Goal: Contribute content: Add original content to the website for others to see

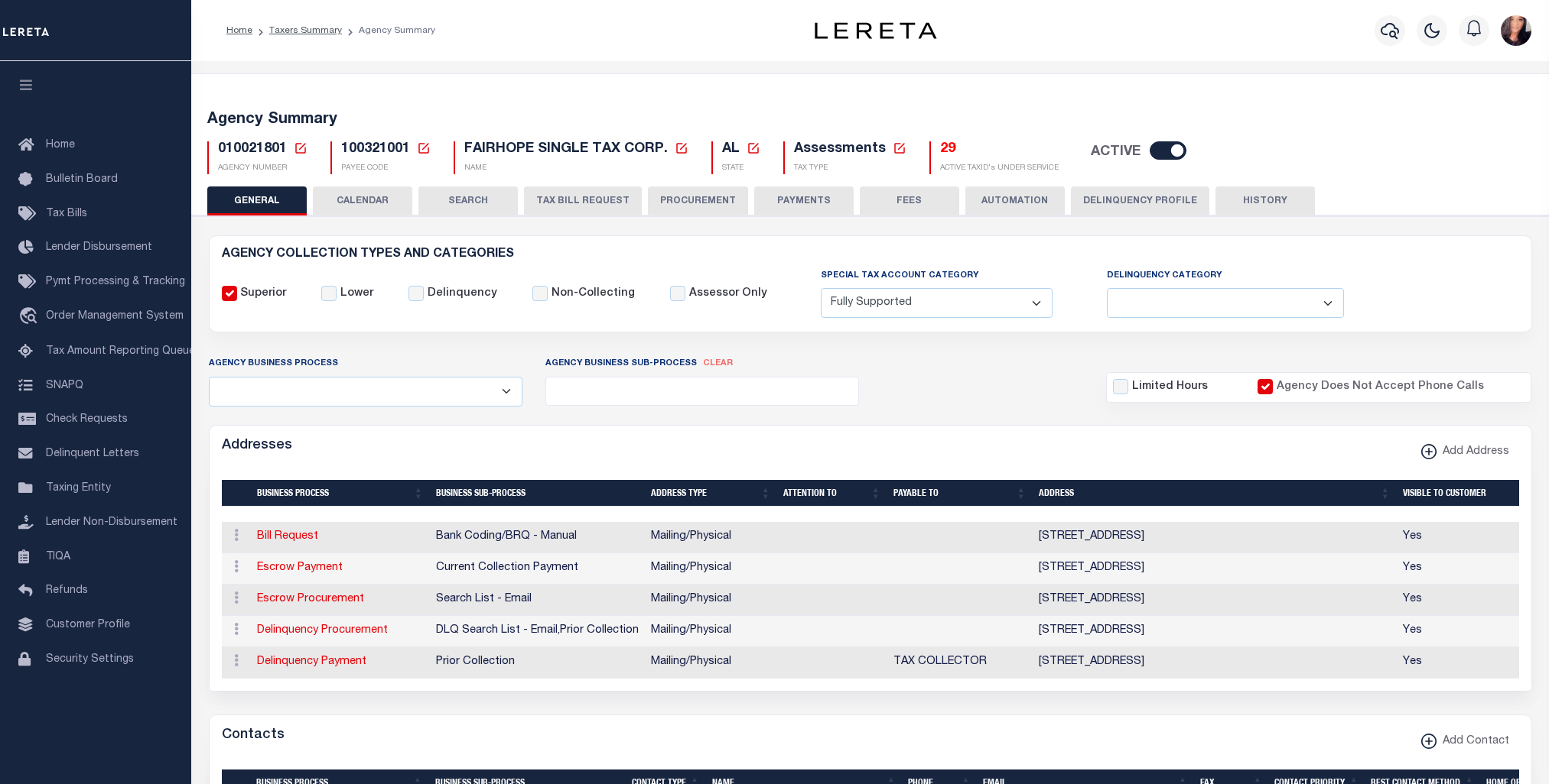
select select "1"
select select
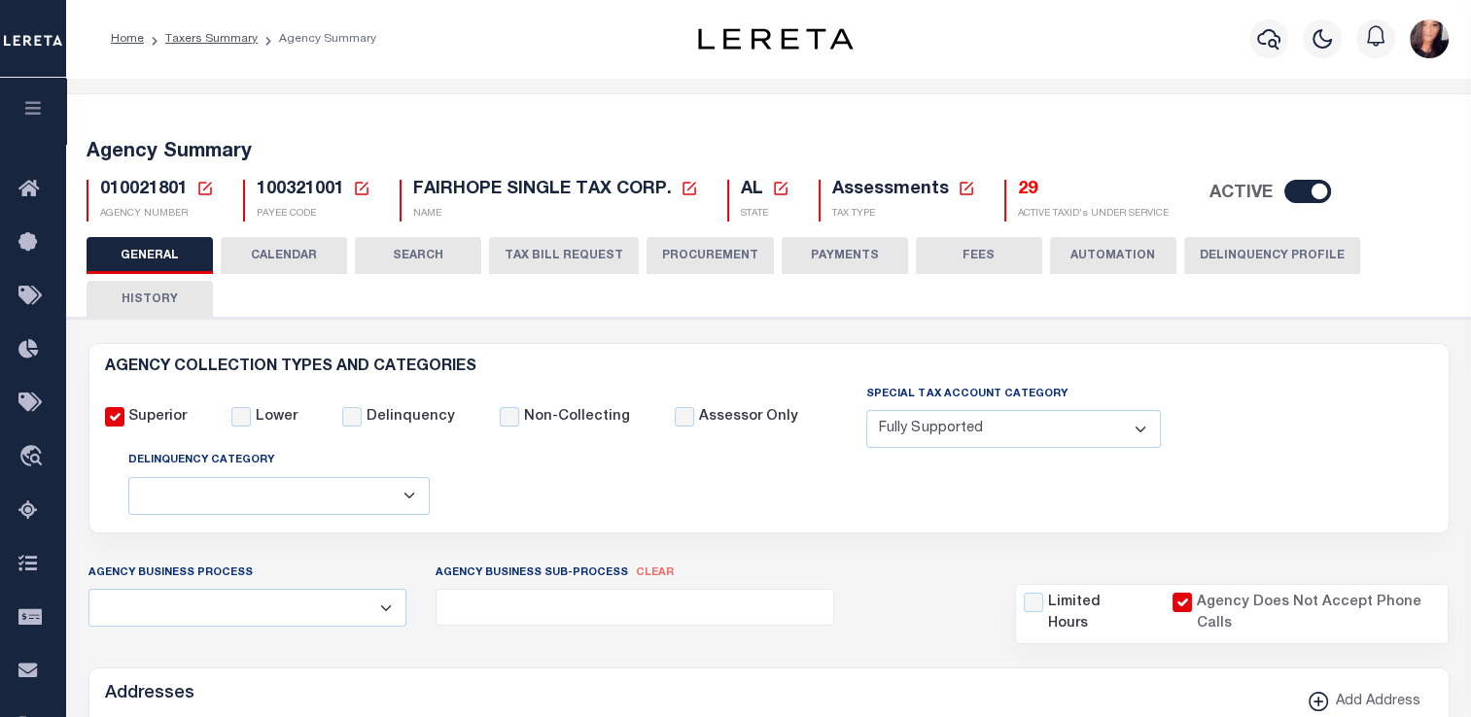
click at [42, 101] on icon "button" at bounding box center [33, 107] width 22 height 17
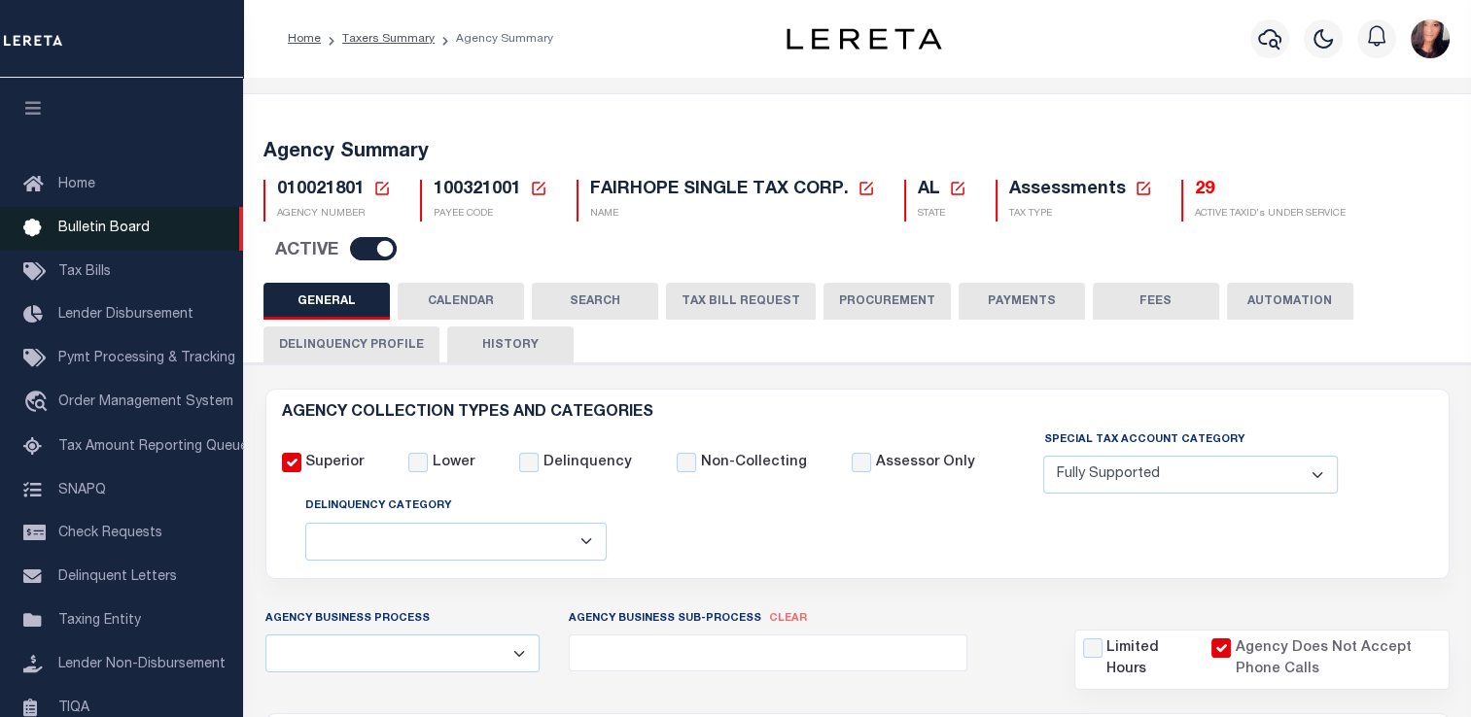
click at [112, 225] on span "Bulletin Board" at bounding box center [103, 229] width 91 height 14
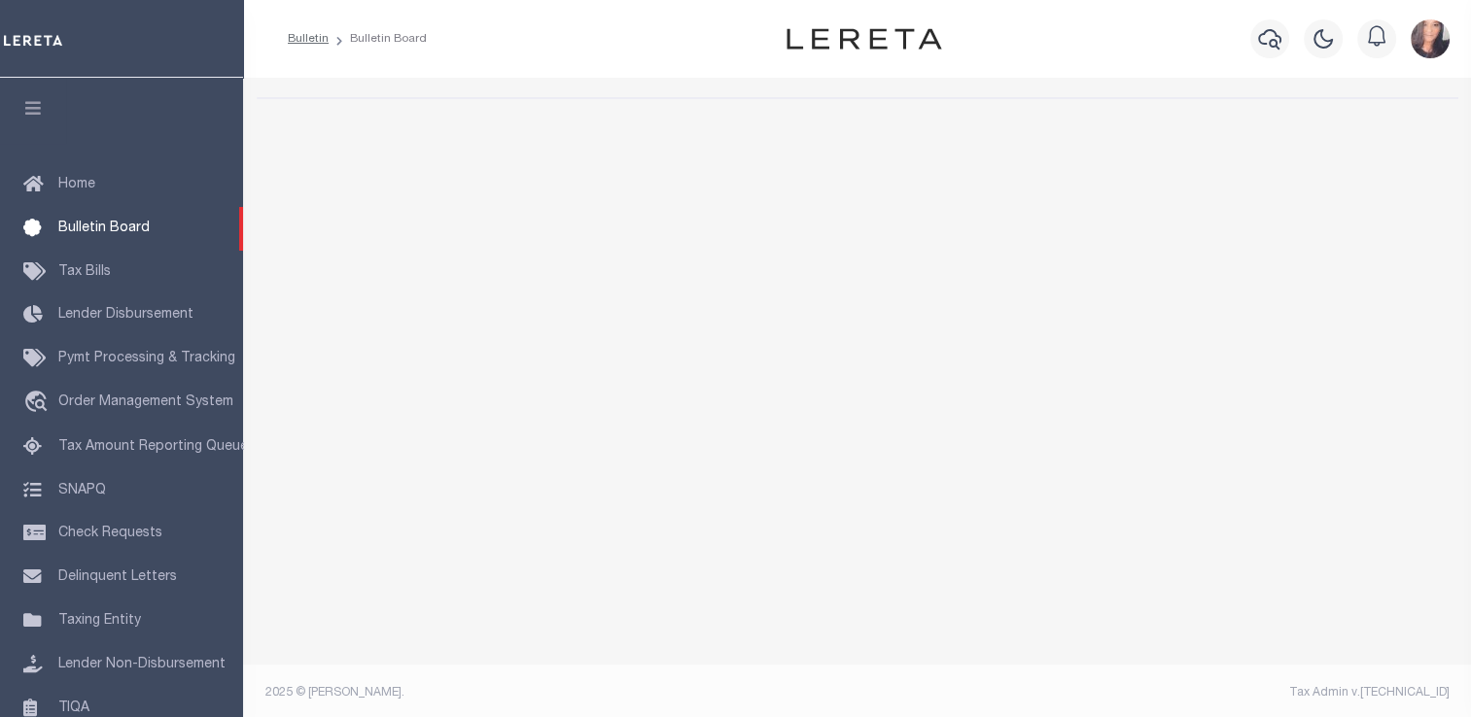
select select "50"
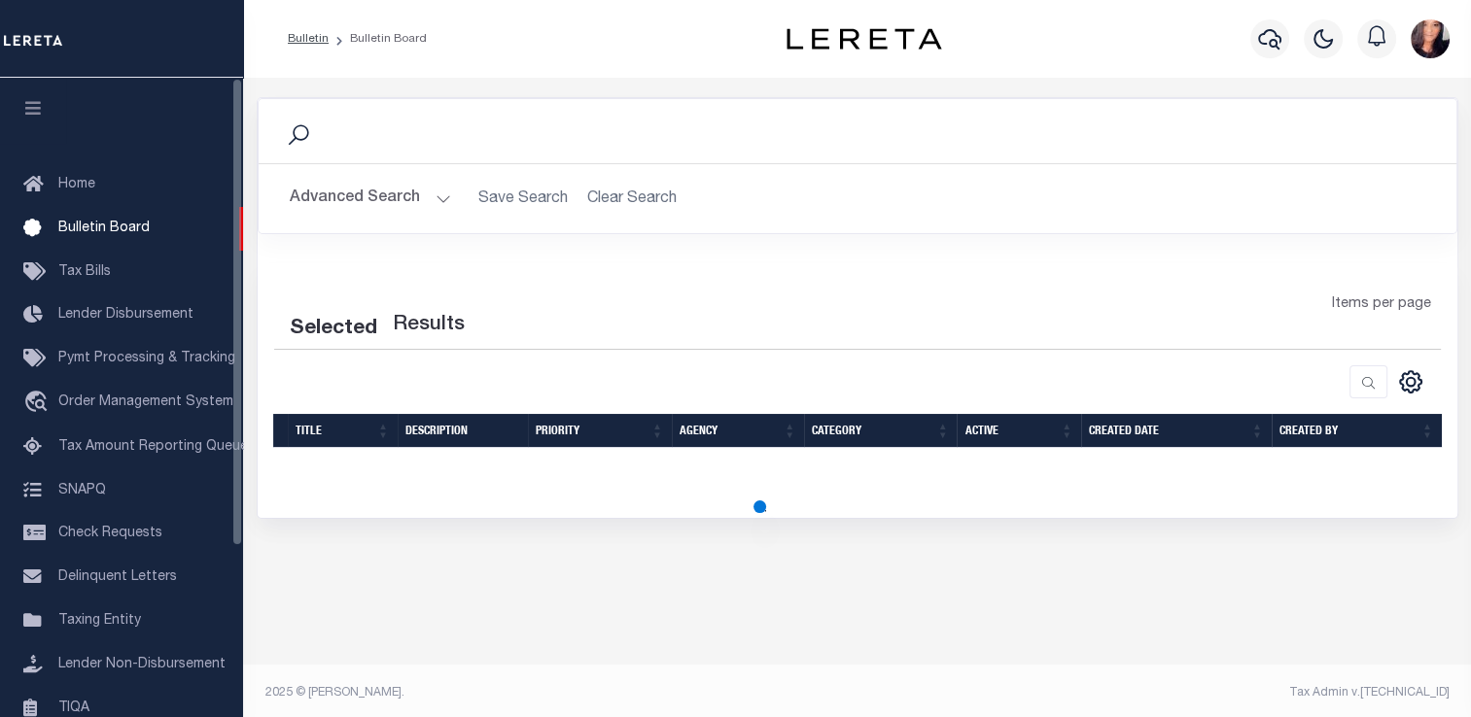
select select "50"
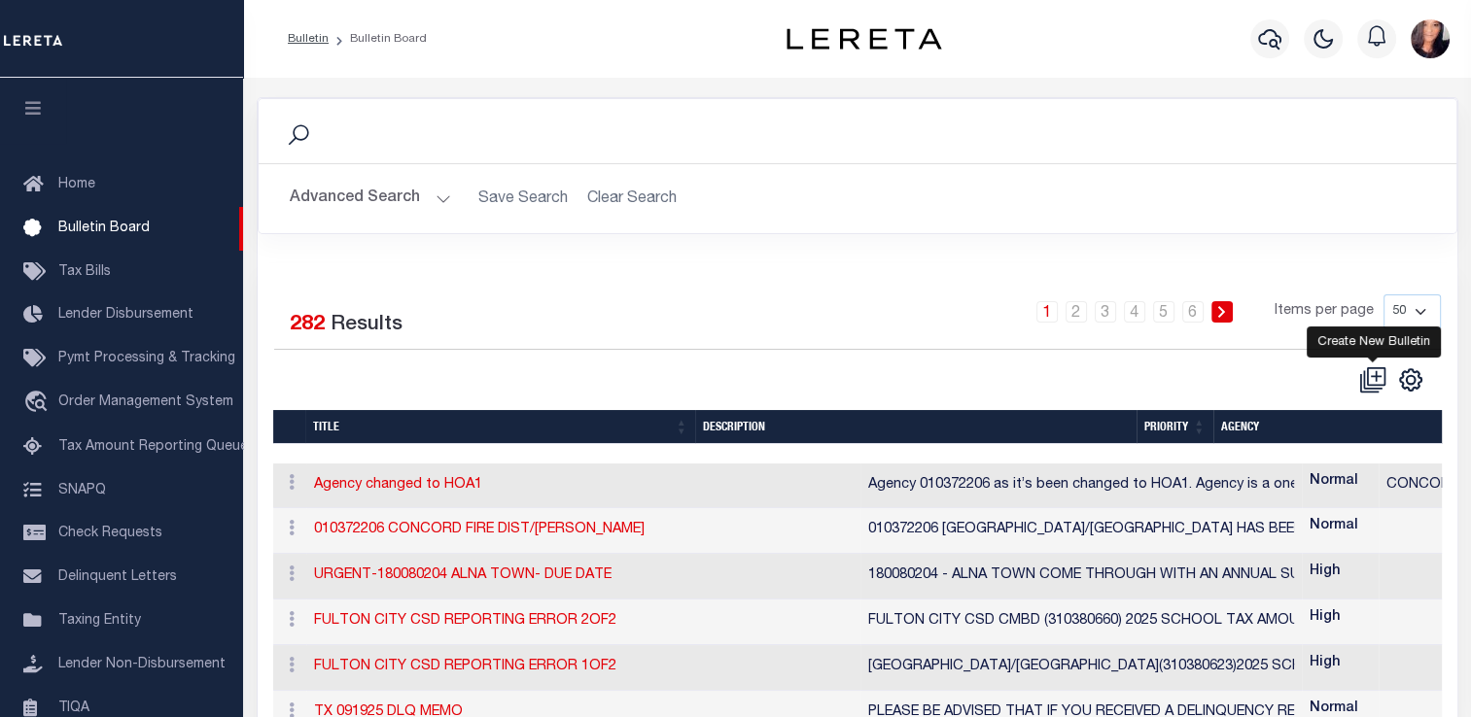
click at [1369, 372] on icon at bounding box center [1372, 379] width 27 height 27
checkbox input "false"
checkbox input "true"
select select
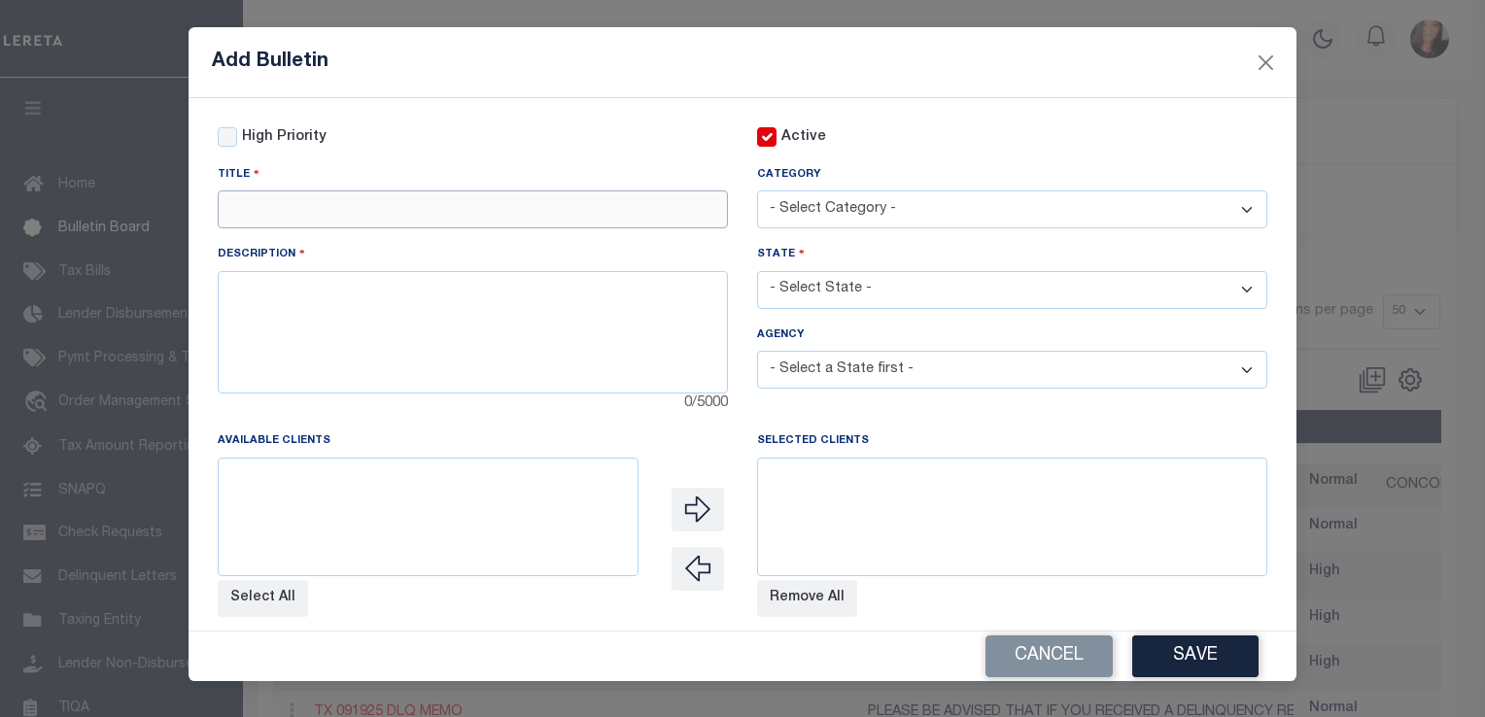
click at [291, 218] on input "text" at bounding box center [473, 210] width 510 height 38
click at [924, 211] on select "- Select Category - AGENCY CONSOLIDATIONS/SPLITS/INACTIVE DELINQUENCY REPORTING…" at bounding box center [1012, 210] width 510 height 38
drag, startPoint x: 384, startPoint y: 207, endPoint x: 155, endPoint y: 194, distance: 229.8
click at [156, 194] on div "Add Bulletin High Priority Active Title Category" at bounding box center [742, 358] width 1485 height 717
paste input "[GEOGRAPHIC_DATA]-PARCEL [PERSON_NAME]"
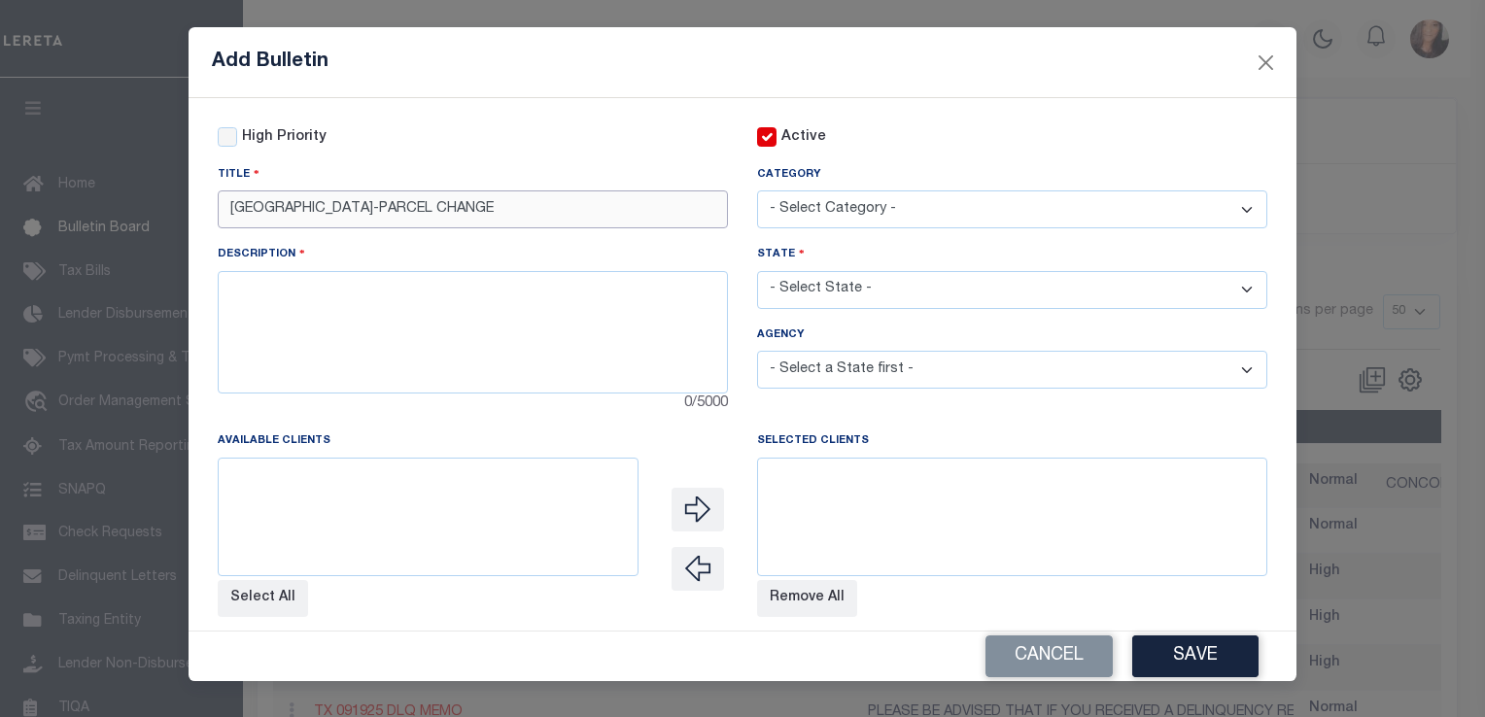
type input "[GEOGRAPHIC_DATA]-PARCEL CHANGE"
click at [412, 321] on textarea at bounding box center [473, 332] width 510 height 122
paste textarea "410790000 [GEOGRAPHIC_DATA] HAS CHANGED THEIR SOFTWARE AND HAVE CHANGED TH EIR …"
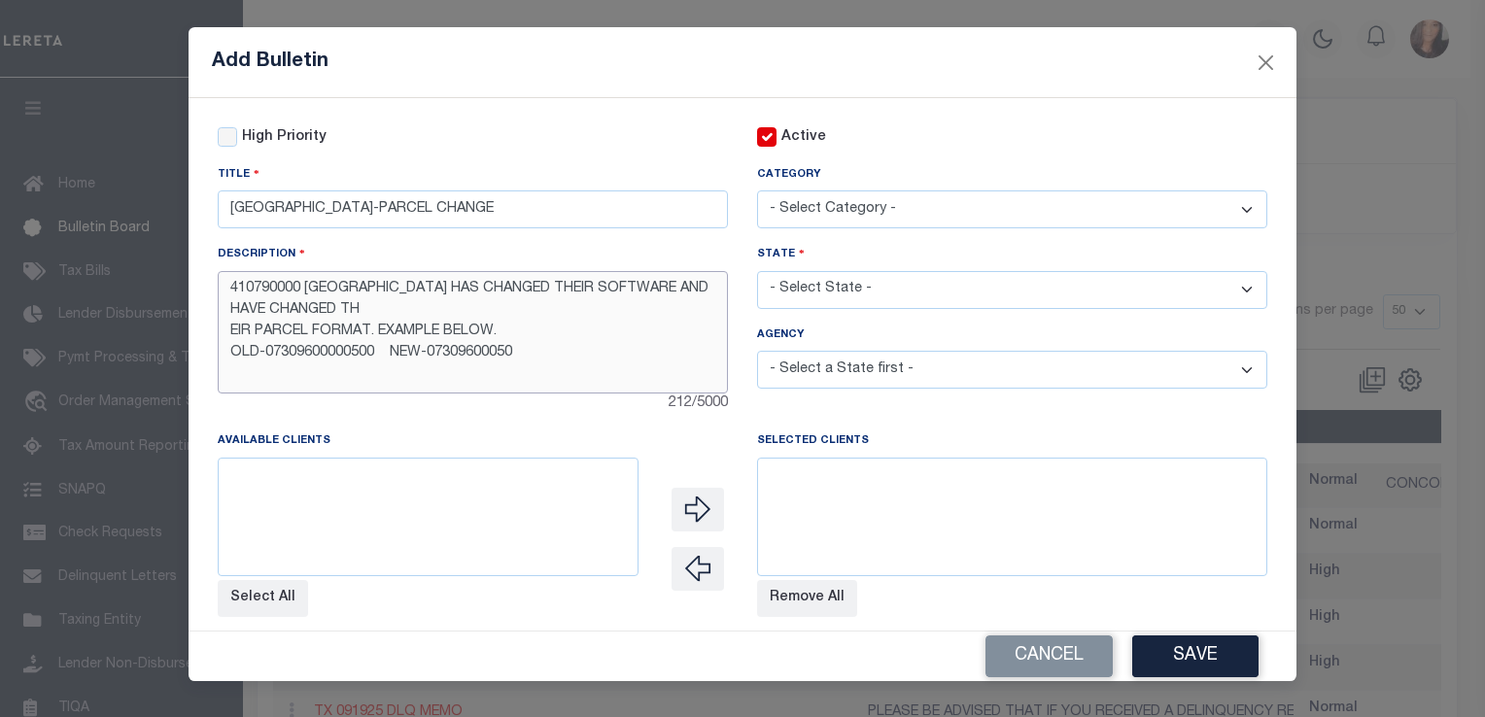
click at [363, 310] on textarea "410790000 [GEOGRAPHIC_DATA] HAS CHANGED THEIR SOFTWARE AND HAVE CHANGED TH EIR …" at bounding box center [473, 332] width 510 height 122
type textarea "410790000 [GEOGRAPHIC_DATA] HAS CHANGED THEIR SOFTWARE AND HAVE CHANGED THEIR P…"
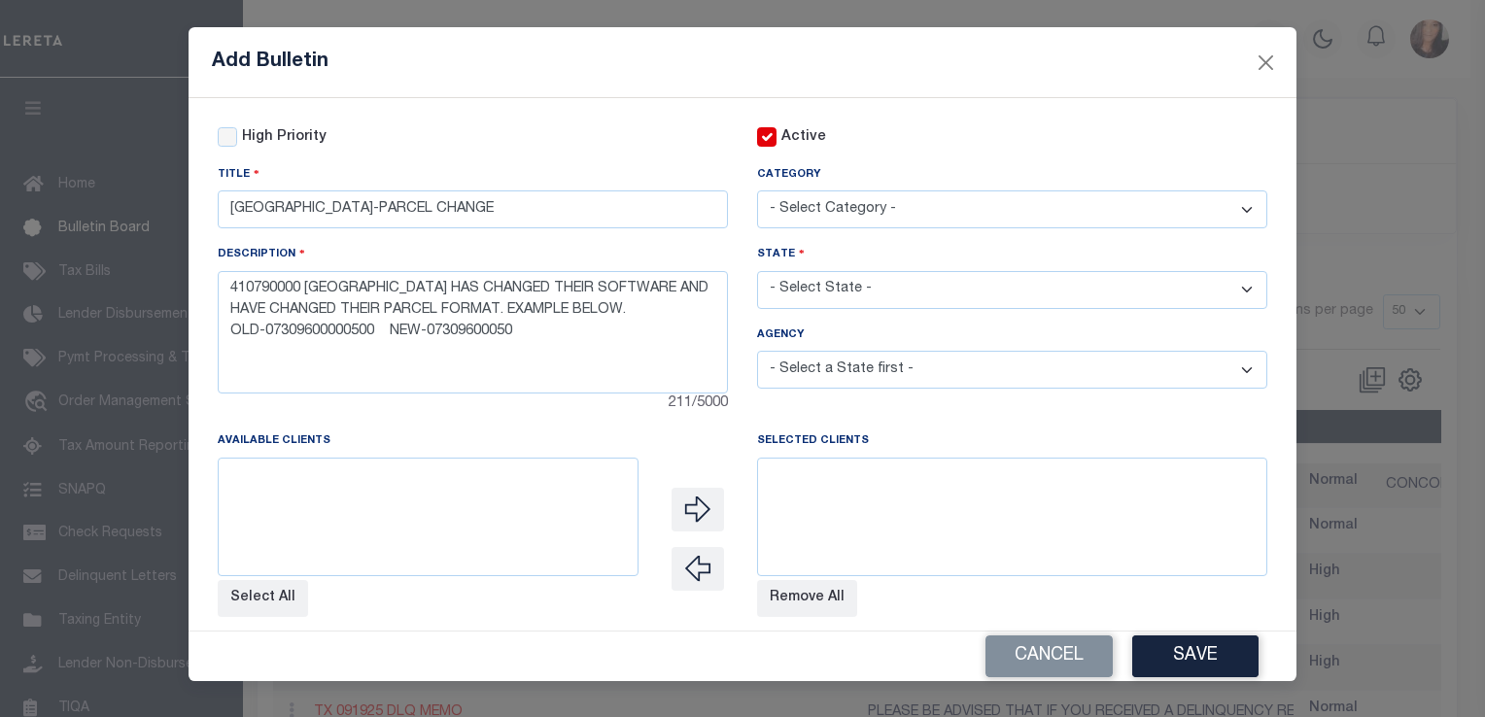
click at [960, 202] on select "- Select Category - AGENCY CONSOLIDATIONS/SPLITS/INACTIVE DELINQUENCY REPORTING…" at bounding box center [1012, 210] width 510 height 38
select select "20"
click at [757, 192] on select "- Select Category - AGENCY CONSOLIDATIONS/SPLITS/INACTIVE DELINQUENCY REPORTING…" at bounding box center [1012, 210] width 510 height 38
click at [934, 297] on select "- Select State - [US_STATE] AL AR AZ CA CO [GEOGRAPHIC_DATA] [GEOGRAPHIC_DATA] …" at bounding box center [1012, 290] width 510 height 38
select select "TN"
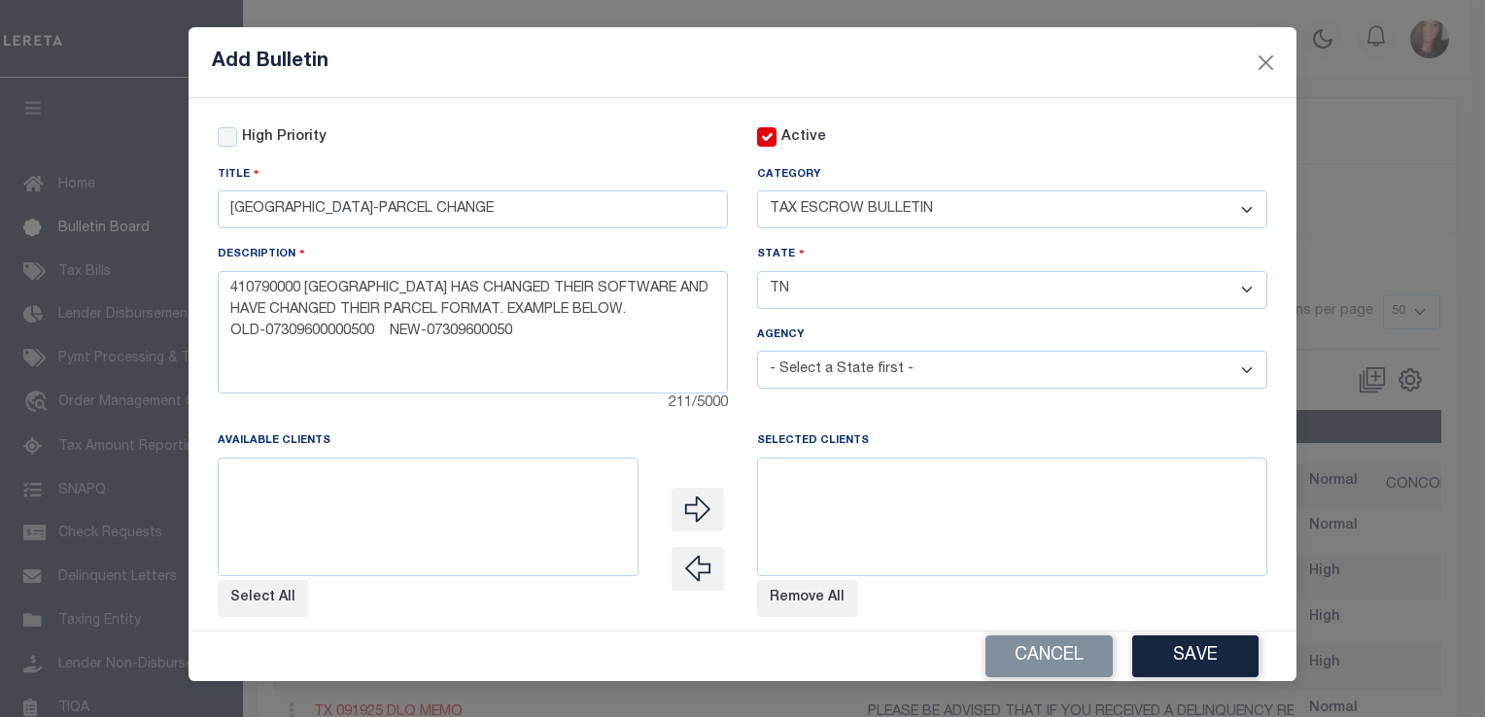
click at [757, 273] on select "- Select State - [US_STATE] AL AR AZ CA CO [GEOGRAPHIC_DATA] [GEOGRAPHIC_DATA] …" at bounding box center [1012, 290] width 510 height 38
select select
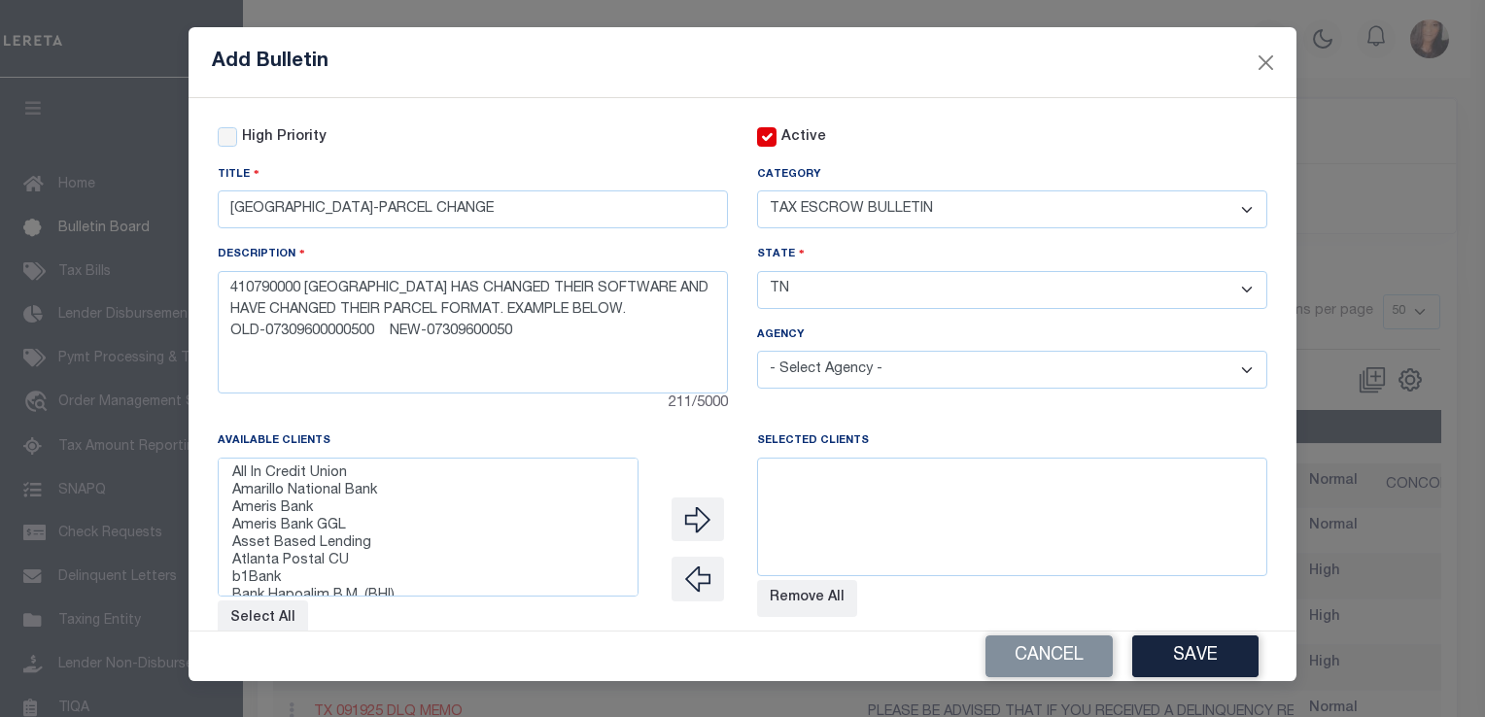
click at [1245, 374] on select "- Select Agency - [GEOGRAPHIC_DATA] [GEOGRAPHIC_DATA] [GEOGRAPHIC_DATA] [GEOGRA…" at bounding box center [1012, 370] width 510 height 38
select select "4715700000"
click at [757, 354] on select "- Select Agency - [GEOGRAPHIC_DATA] [GEOGRAPHIC_DATA] [GEOGRAPHIC_DATA] [GEOGRA…" at bounding box center [1012, 370] width 510 height 38
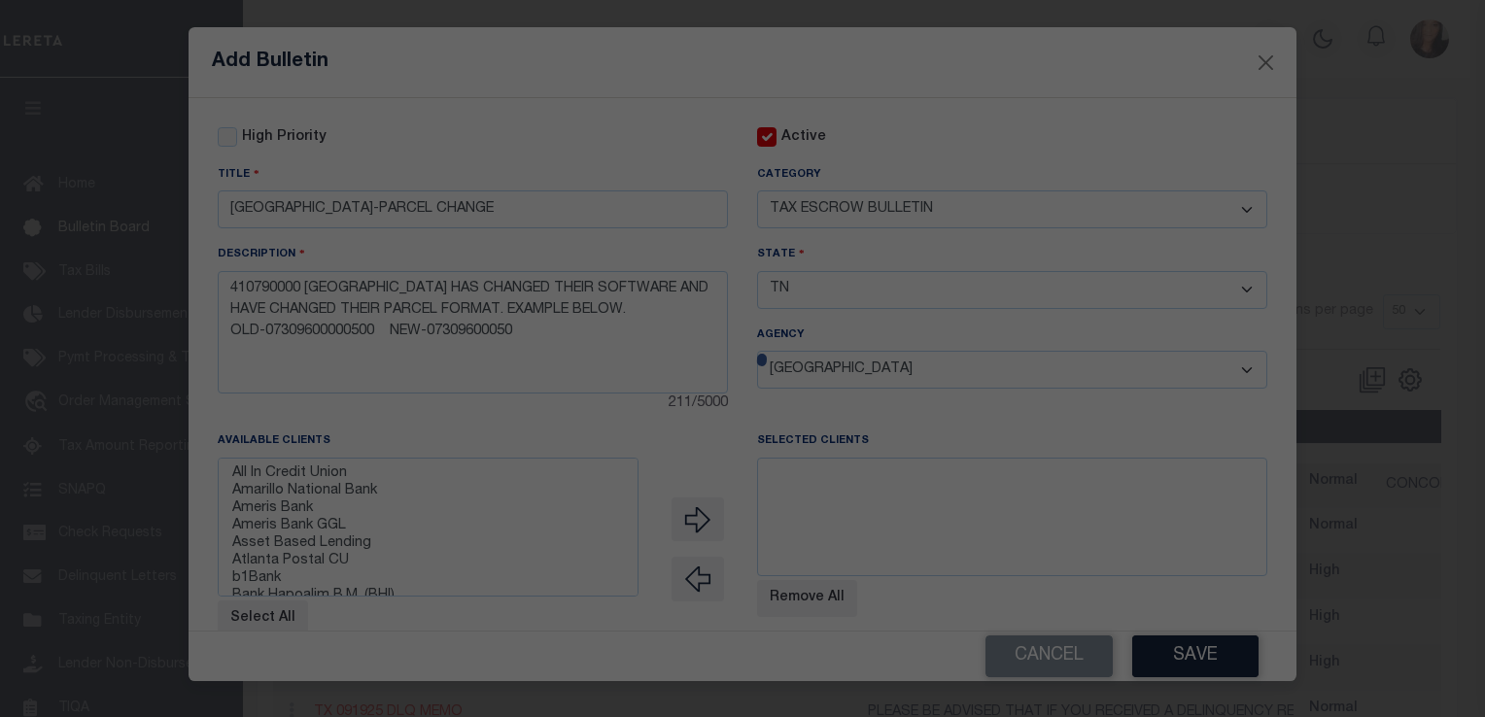
select select
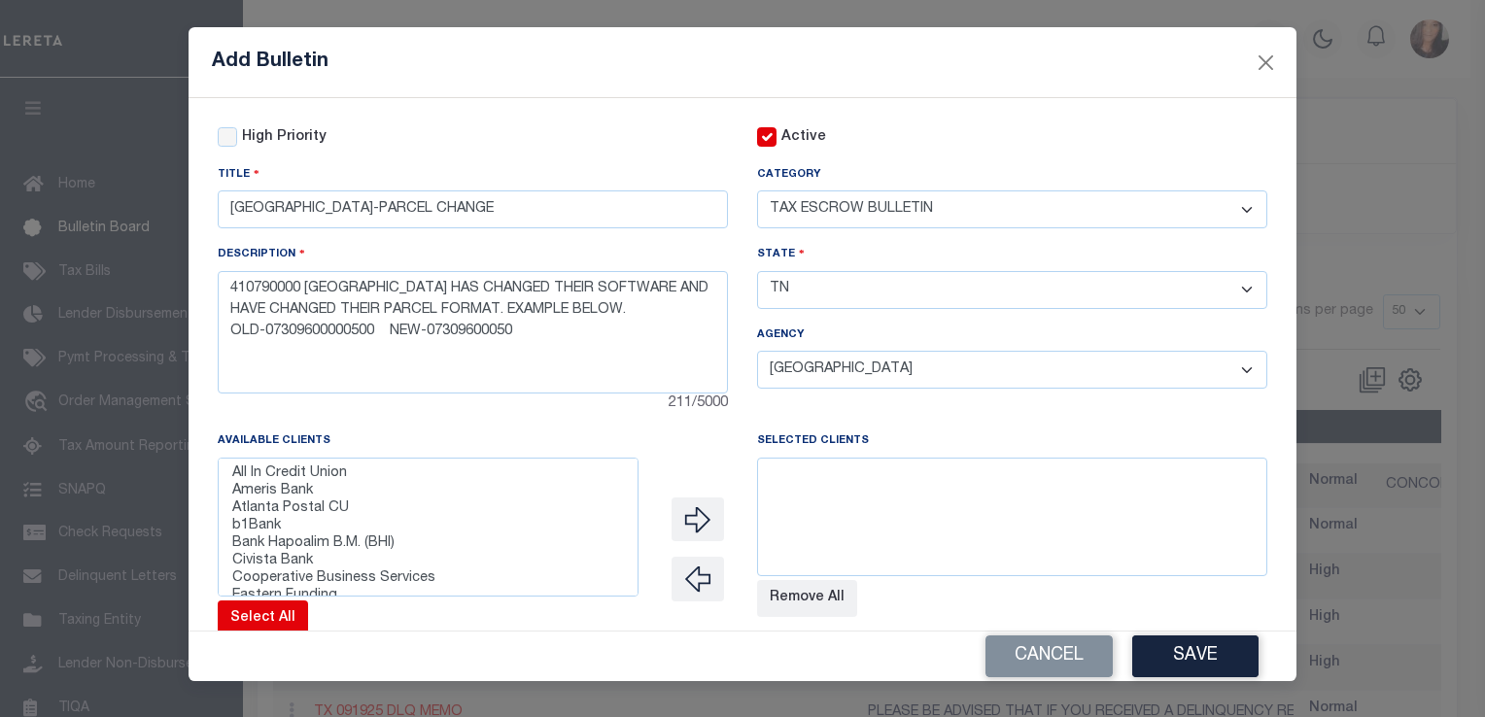
click at [264, 624] on button "Select All" at bounding box center [263, 619] width 90 height 37
select select
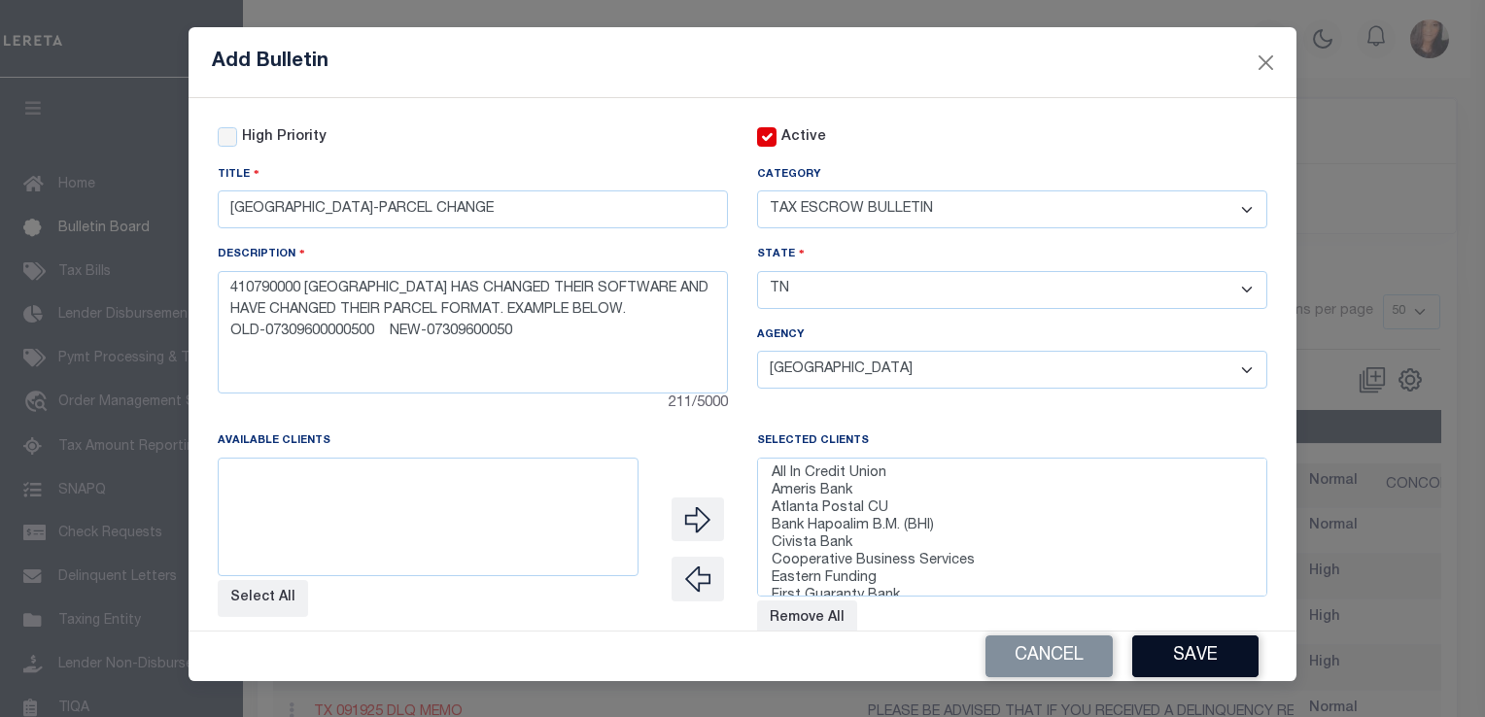
click at [1211, 664] on button "Save" at bounding box center [1196, 657] width 126 height 42
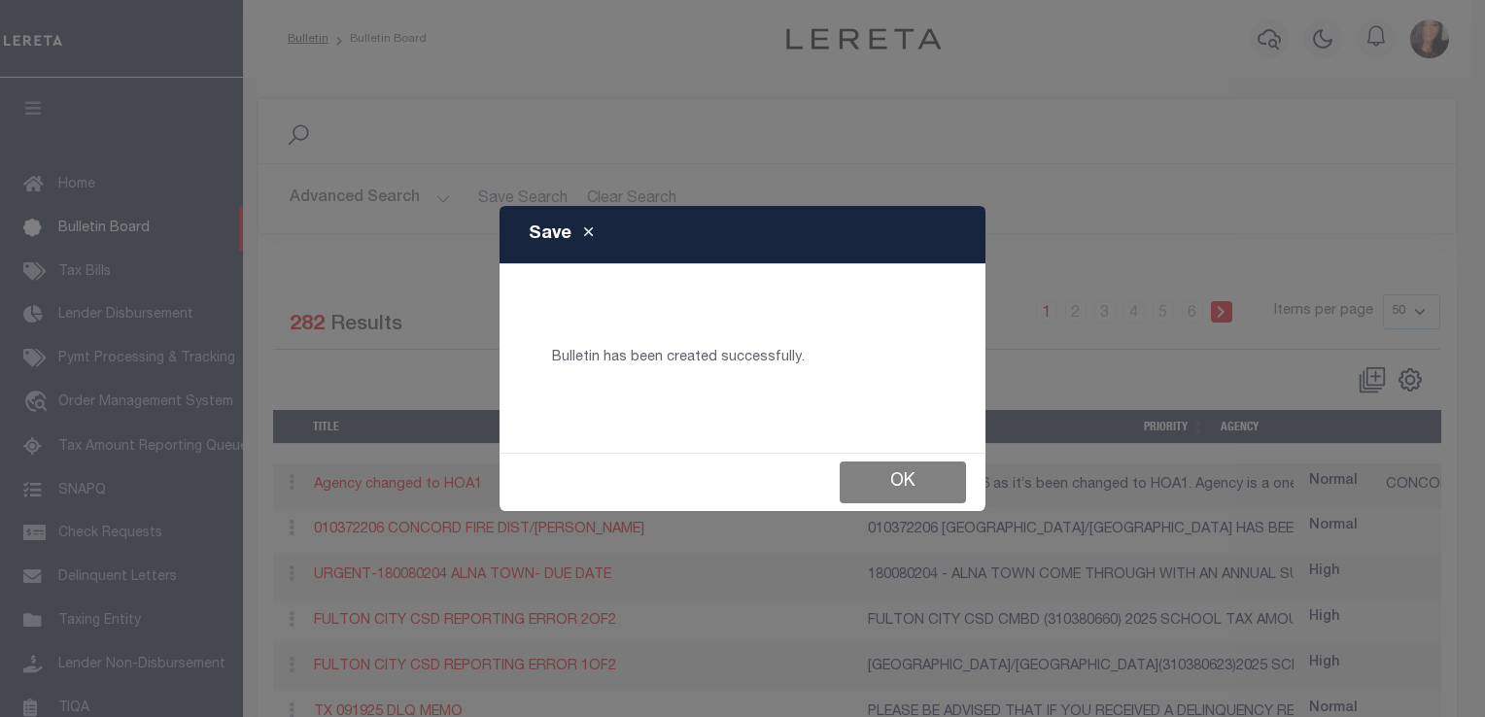
click at [892, 488] on button "Ok" at bounding box center [903, 483] width 126 height 42
